Goal: Task Accomplishment & Management: Use online tool/utility

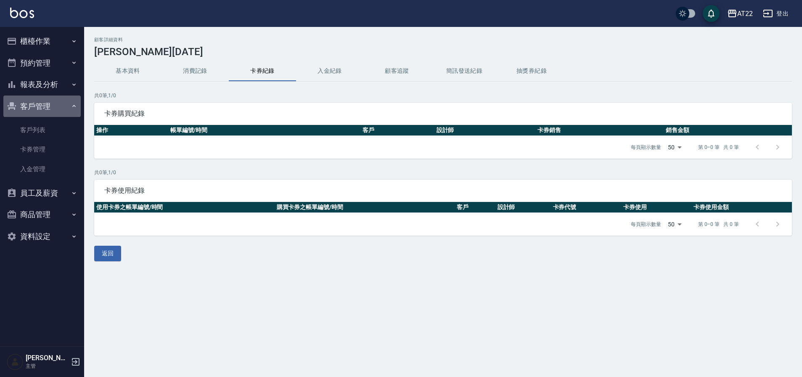
click at [56, 103] on button "客戶管理" at bounding box center [41, 106] width 77 height 22
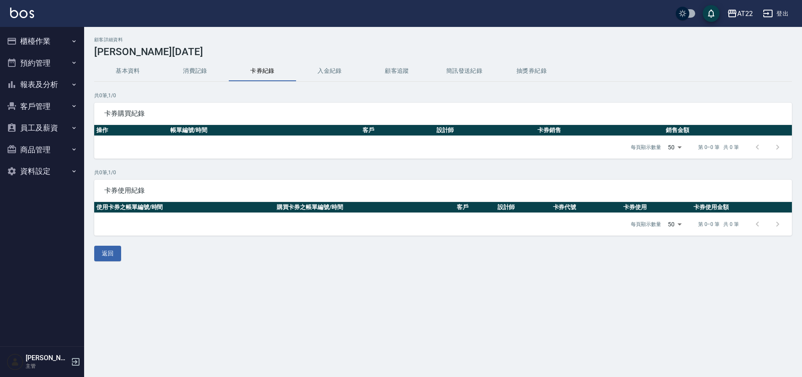
click at [57, 103] on button "客戶管理" at bounding box center [41, 106] width 77 height 22
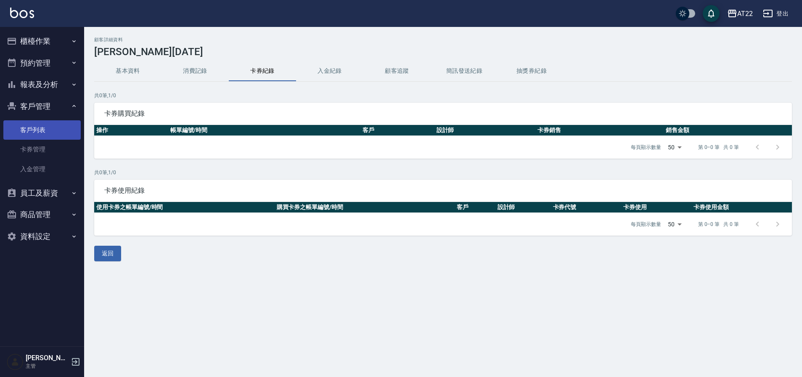
click at [41, 130] on link "客戶列表" at bounding box center [41, 129] width 77 height 19
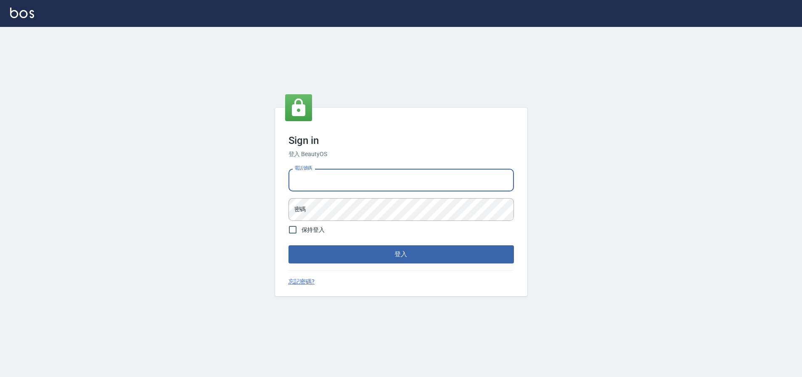
type input "0936888819"
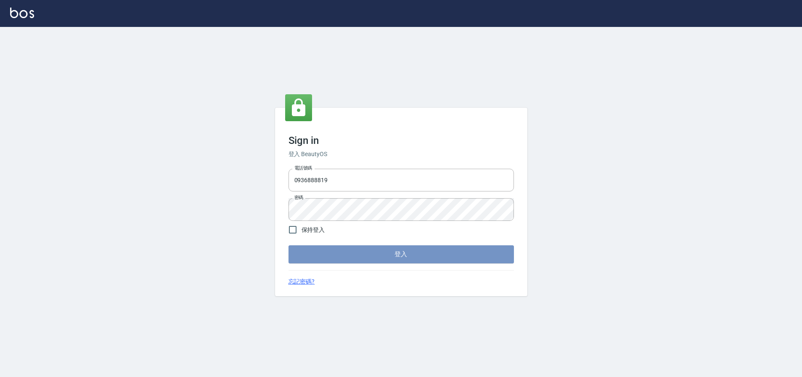
click at [354, 250] on button "登入" at bounding box center [400, 254] width 225 height 18
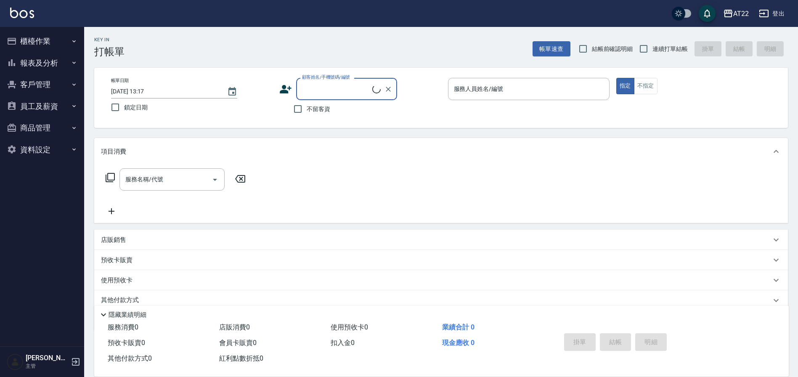
click at [66, 83] on button "客戶管理" at bounding box center [41, 85] width 77 height 22
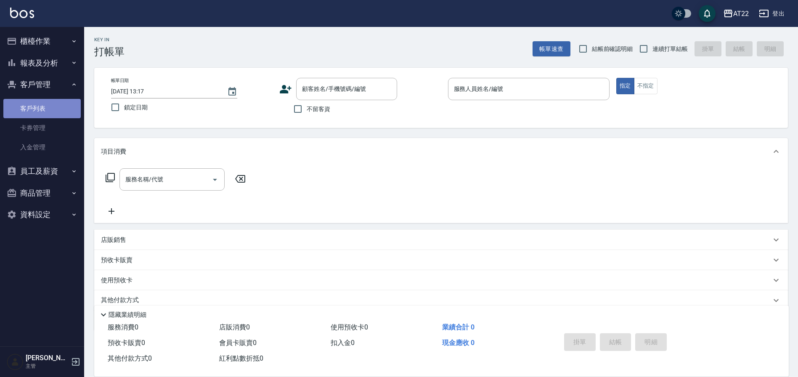
click at [43, 111] on link "客戶列表" at bounding box center [41, 108] width 77 height 19
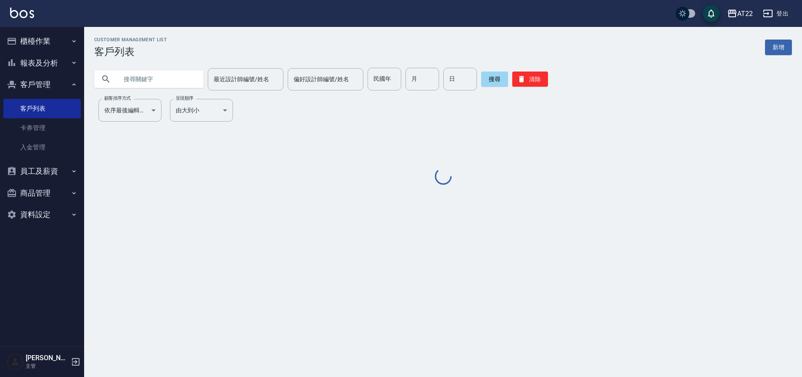
click at [148, 79] on input "text" at bounding box center [157, 79] width 79 height 23
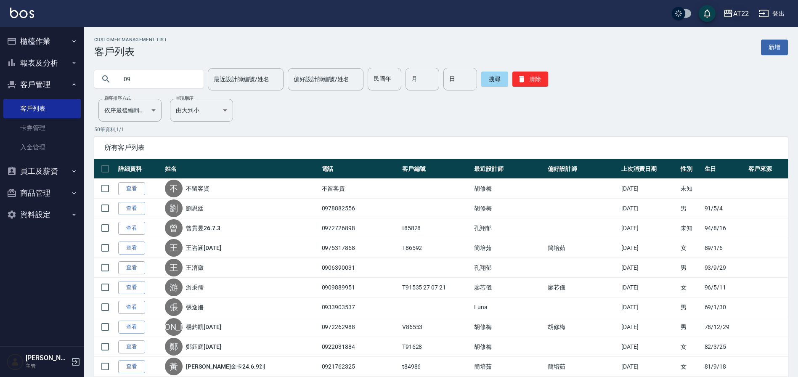
click at [735, 14] on div "AT22" at bounding box center [741, 13] width 16 height 11
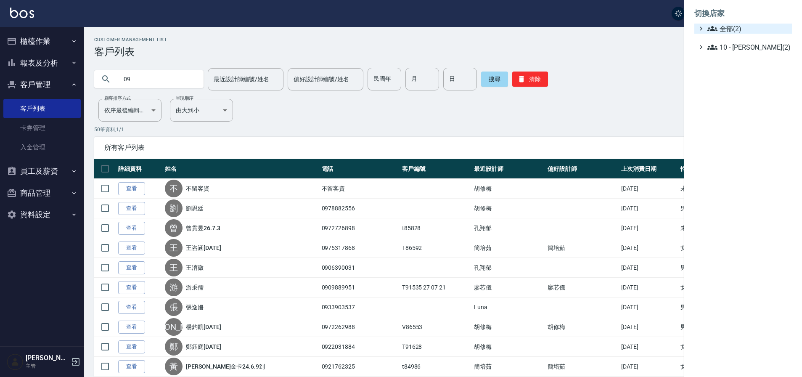
click at [724, 30] on span "全部(2)" at bounding box center [747, 29] width 81 height 10
click at [172, 81] on div at bounding box center [401, 188] width 802 height 377
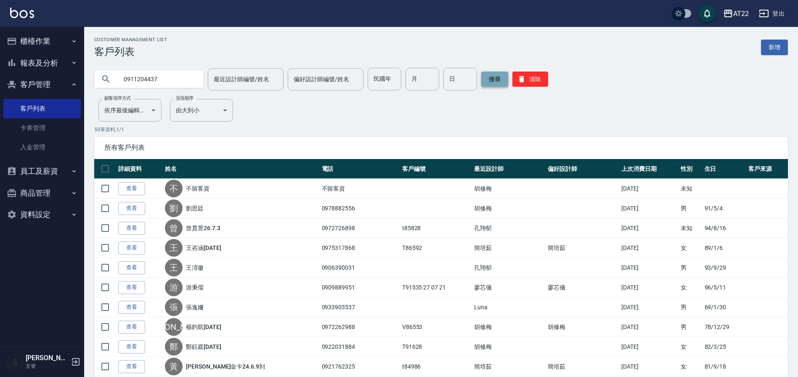
type input "0911204437"
click at [484, 76] on button "搜尋" at bounding box center [494, 78] width 27 height 15
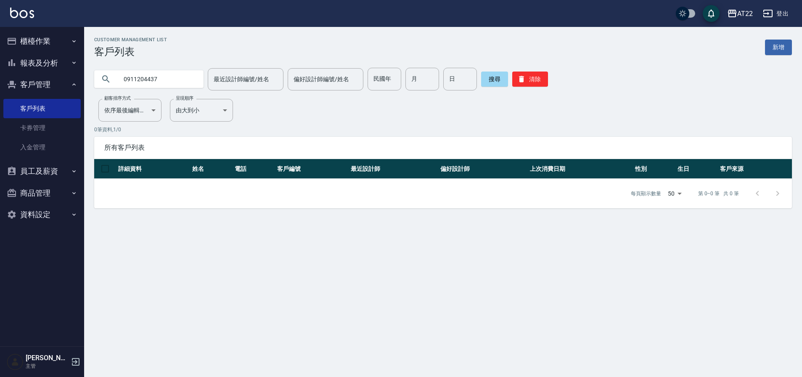
click at [176, 84] on input "0911204437" at bounding box center [157, 79] width 79 height 23
drag, startPoint x: 159, startPoint y: 85, endPoint x: 132, endPoint y: 79, distance: 27.0
click at [132, 79] on input "0911204437" at bounding box center [157, 79] width 79 height 23
click at [175, 79] on input "0911204437" at bounding box center [157, 79] width 79 height 23
drag, startPoint x: 172, startPoint y: 79, endPoint x: 134, endPoint y: 80, distance: 37.8
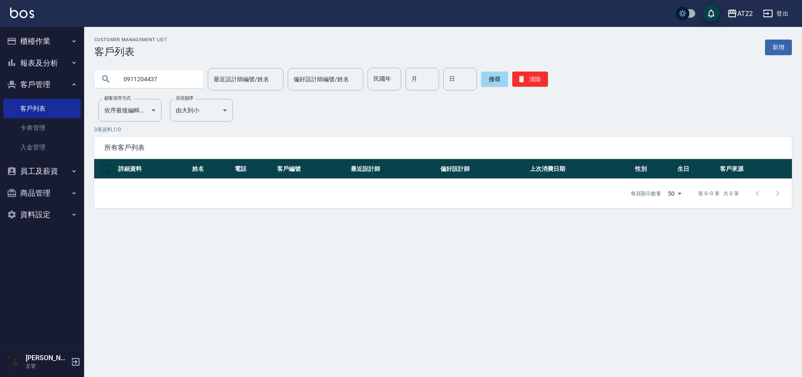
click at [129, 81] on input "0911204437" at bounding box center [157, 79] width 79 height 23
click at [745, 11] on div "AT22" at bounding box center [745, 13] width 16 height 11
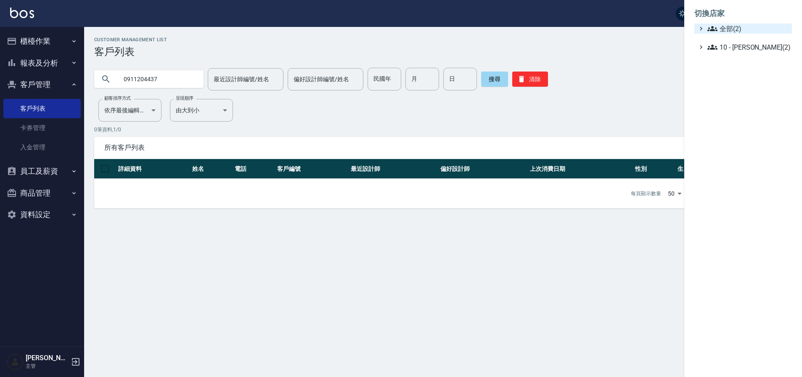
click at [716, 29] on icon at bounding box center [712, 28] width 10 height 5
click at [727, 50] on span "PS3" at bounding box center [747, 53] width 82 height 10
